Goal: Task Accomplishment & Management: Use online tool/utility

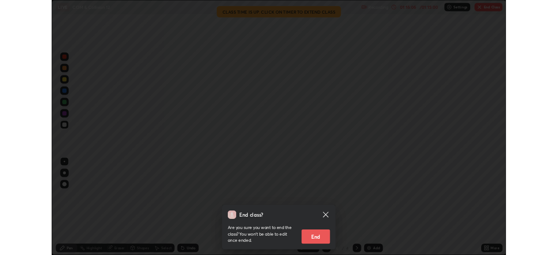
scroll to position [318, 565]
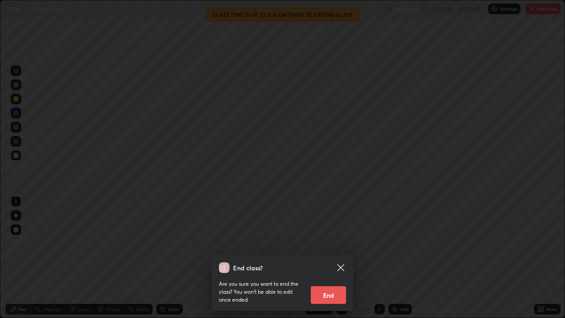
click at [331, 292] on button "End" at bounding box center [328, 295] width 35 height 18
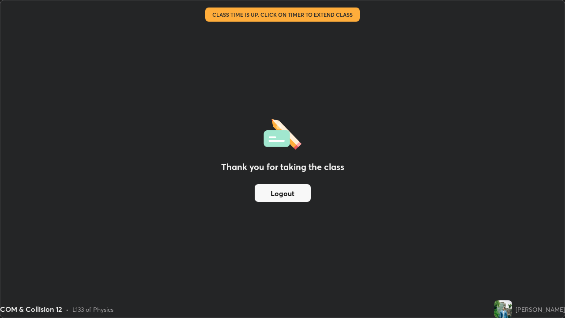
click at [314, 208] on div "Thank you for taking the class Logout" at bounding box center [282, 158] width 564 height 317
click at [313, 213] on div "Thank you for taking the class Logout" at bounding box center [282, 158] width 564 height 317
click at [283, 195] on button "Logout" at bounding box center [283, 193] width 56 height 18
click at [184, 94] on div "Thank you for taking the class Logout" at bounding box center [282, 158] width 564 height 317
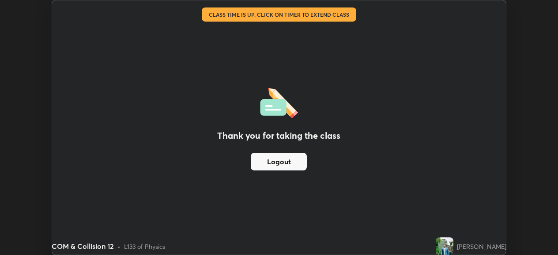
scroll to position [43866, 43564]
click at [290, 164] on button "Logout" at bounding box center [279, 162] width 56 height 18
click at [285, 164] on button "Logout" at bounding box center [279, 162] width 56 height 18
click at [368, 193] on div "Thank you for taking the class Logout" at bounding box center [278, 127] width 453 height 255
click at [367, 193] on div "Thank you for taking the class Logout" at bounding box center [278, 127] width 453 height 255
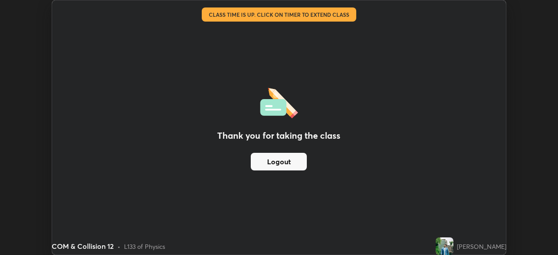
click at [267, 162] on button "Logout" at bounding box center [279, 162] width 56 height 18
click at [275, 163] on button "Logout" at bounding box center [279, 162] width 56 height 18
click at [274, 162] on button "Logout" at bounding box center [279, 162] width 56 height 18
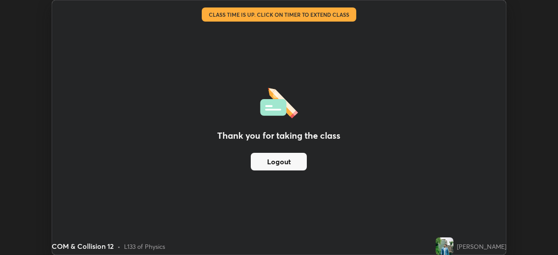
click at [271, 161] on button "Logout" at bounding box center [279, 162] width 56 height 18
click at [267, 166] on button "Logout" at bounding box center [279, 162] width 56 height 18
